Goal: Navigation & Orientation: Go to known website

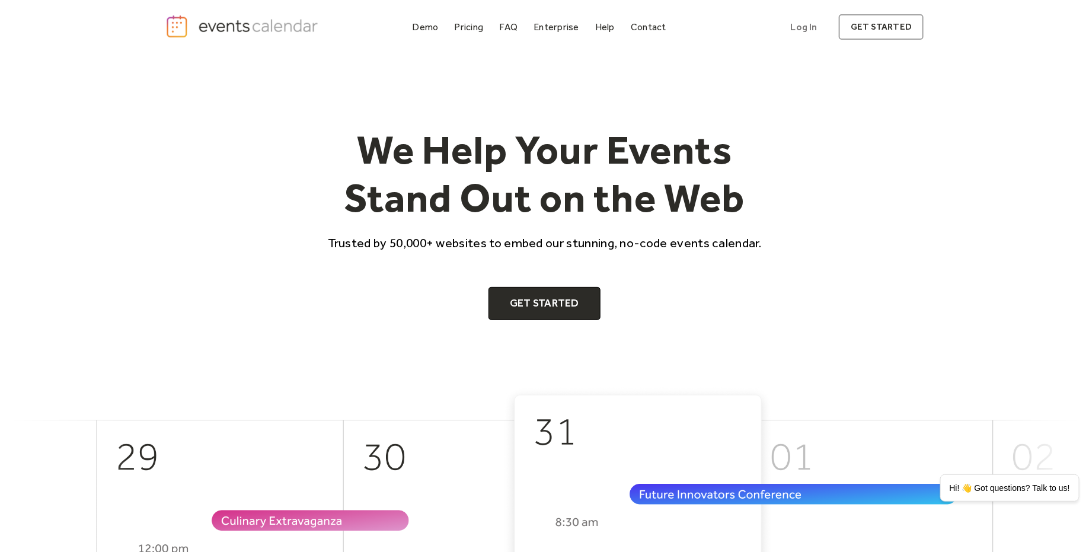
click at [430, 154] on h1 "We Help Your Events Stand Out on the Web" at bounding box center [544, 174] width 455 height 97
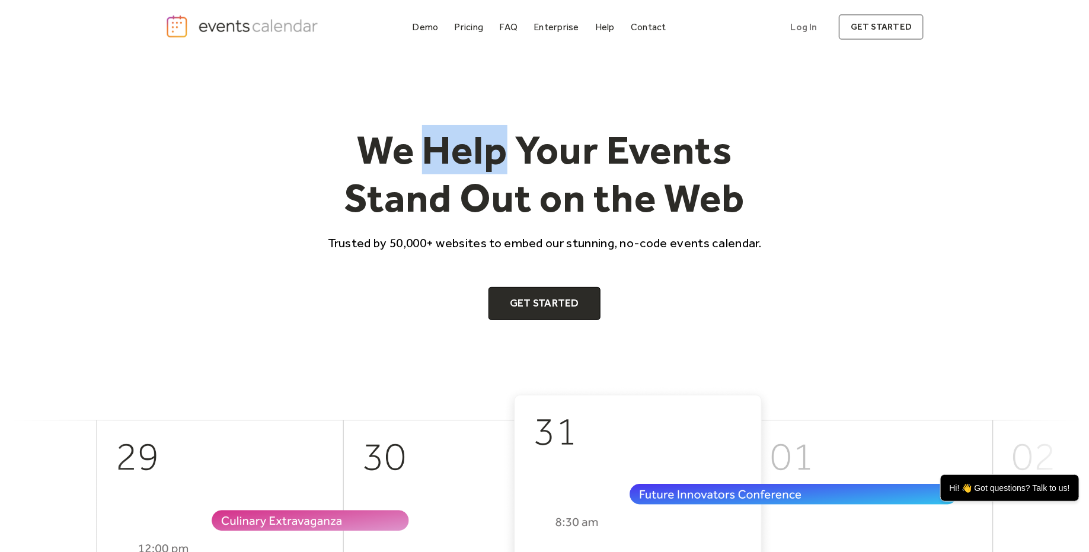
click at [430, 154] on h1 "We Help Your Events Stand Out on the Web" at bounding box center [544, 174] width 455 height 97
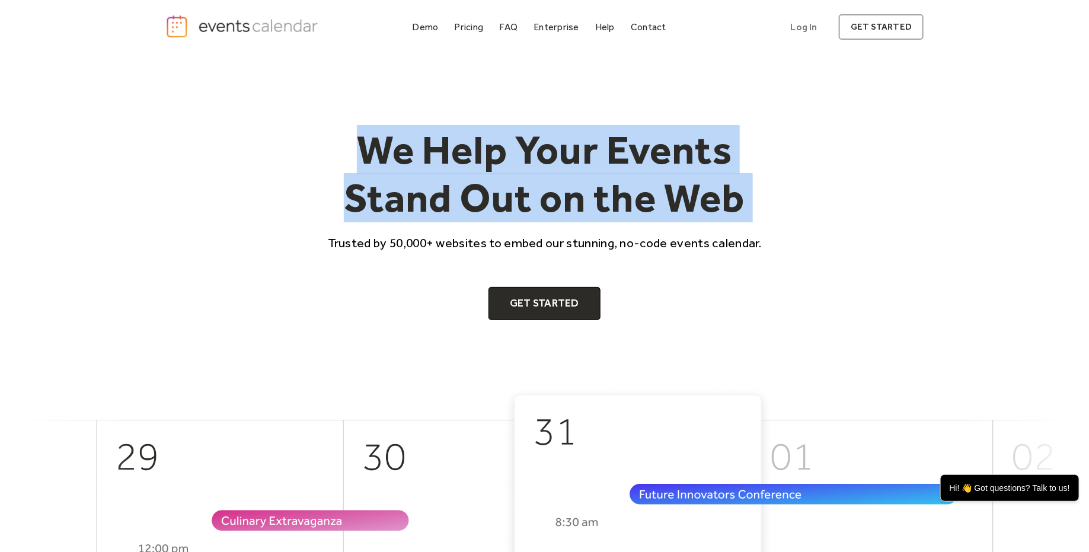
copy h1 "We Help Your Events Stand Out on the Web"
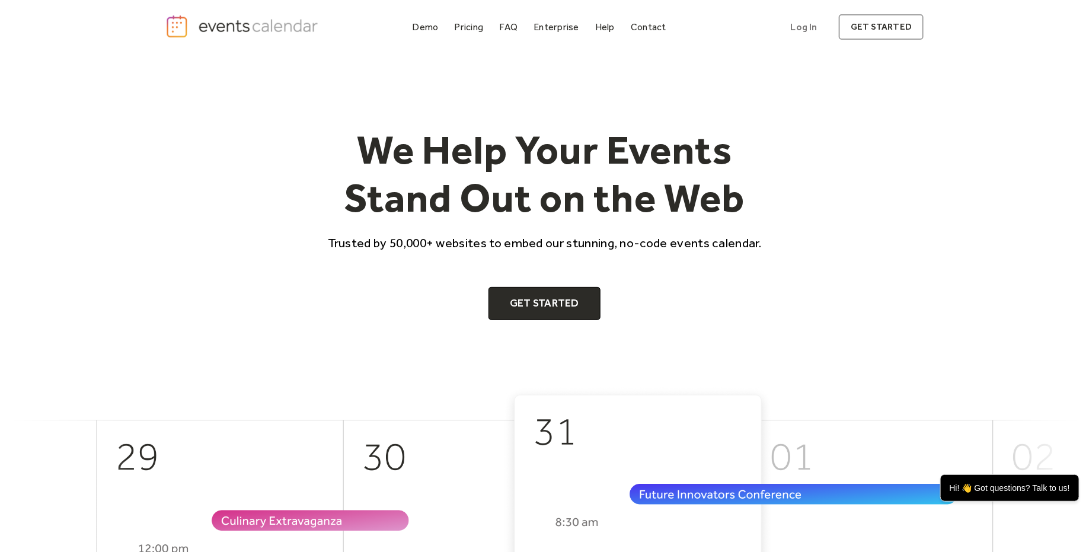
click at [931, 255] on div "We Help Your Events Stand Out on the Web Trusted by 50,000+ websites to embed o…" at bounding box center [544, 221] width 1089 height 332
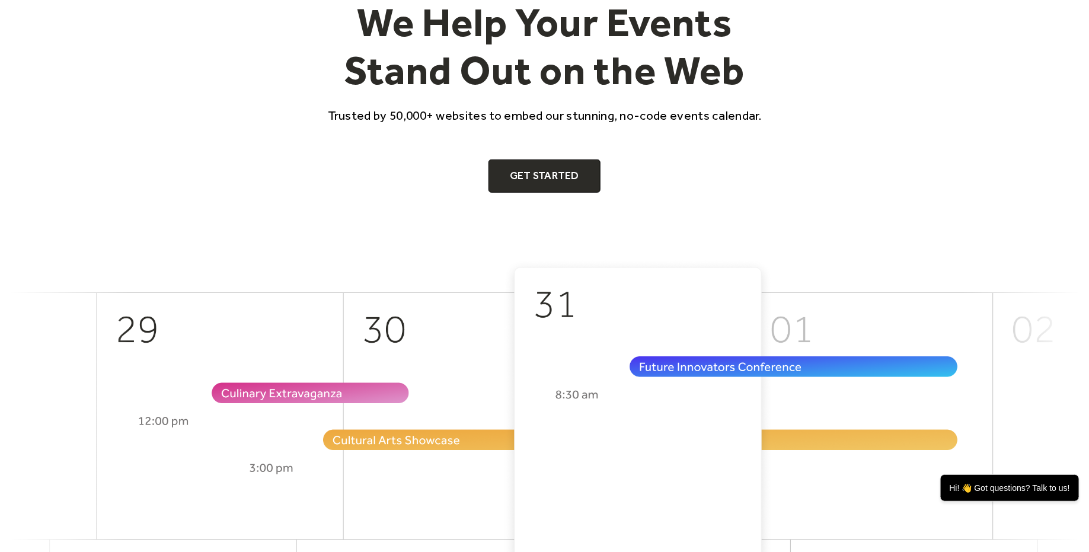
scroll to position [128, 0]
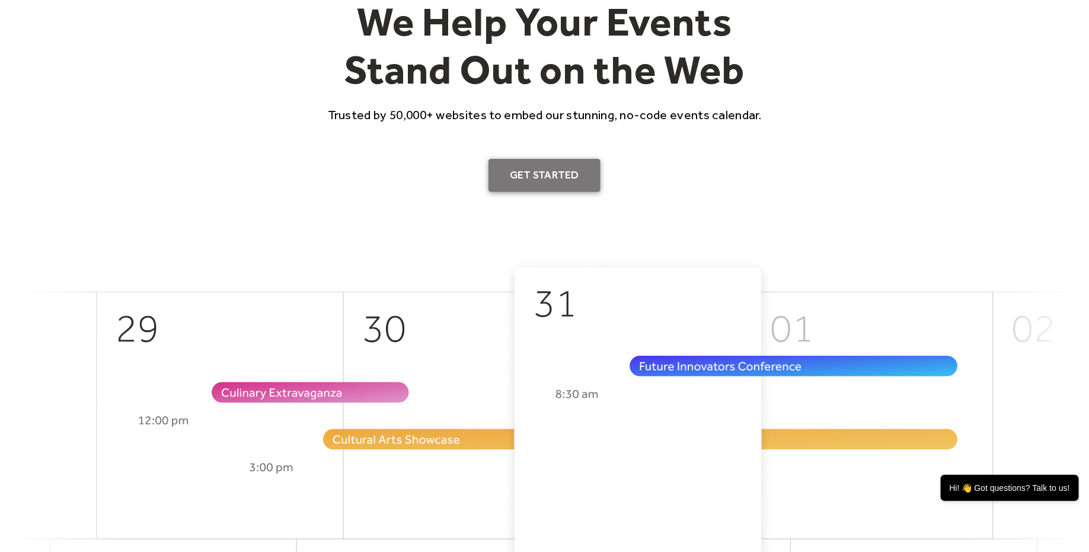
click at [570, 172] on link "Get Started" at bounding box center [544, 175] width 112 height 33
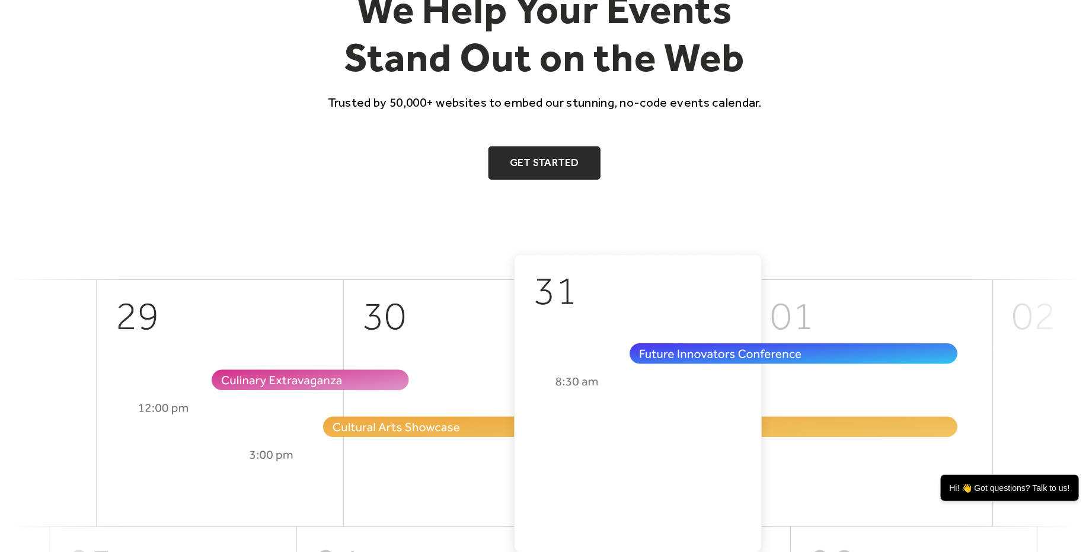
scroll to position [143, 0]
